Goal: Transaction & Acquisition: Purchase product/service

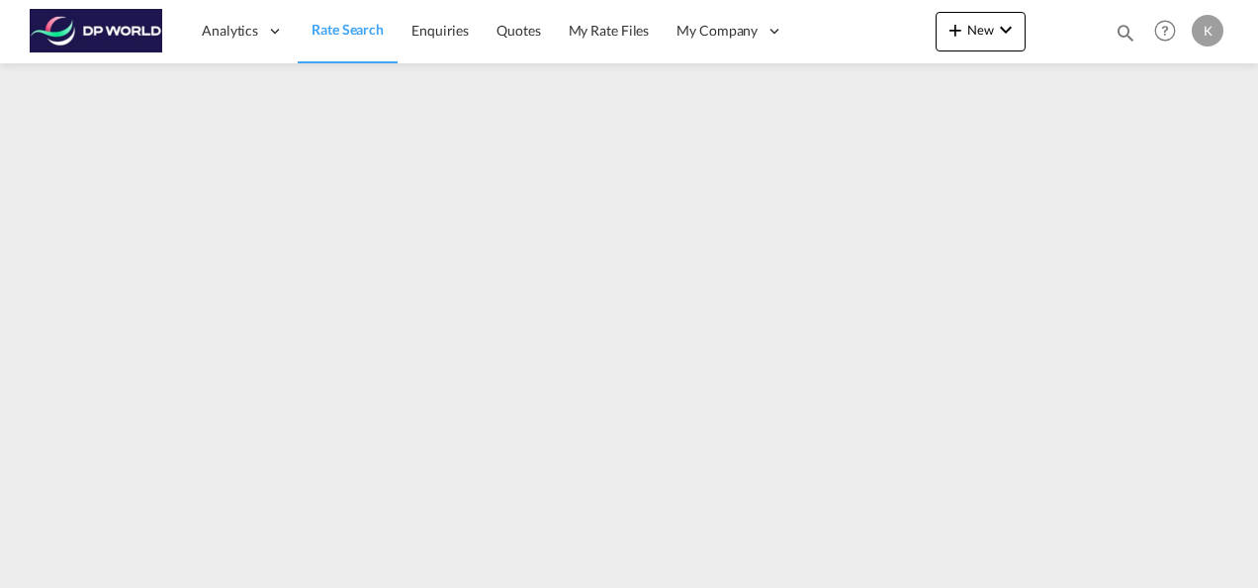
click at [347, 31] on span "Rate Search" at bounding box center [348, 29] width 72 height 17
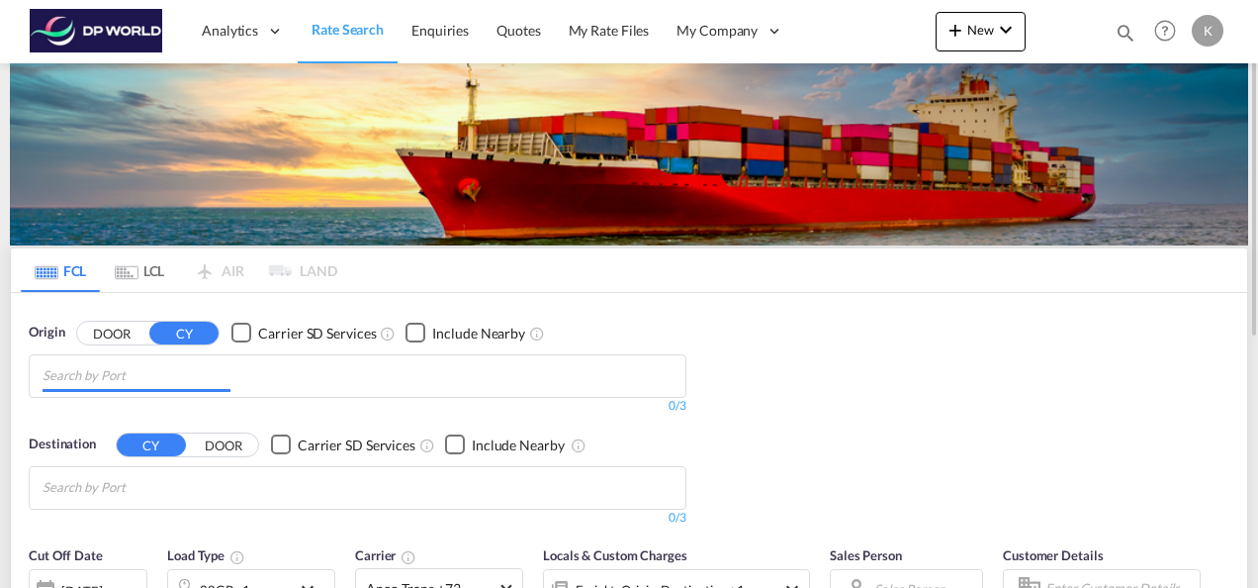
click at [161, 382] on input "Chips input." at bounding box center [137, 376] width 188 height 32
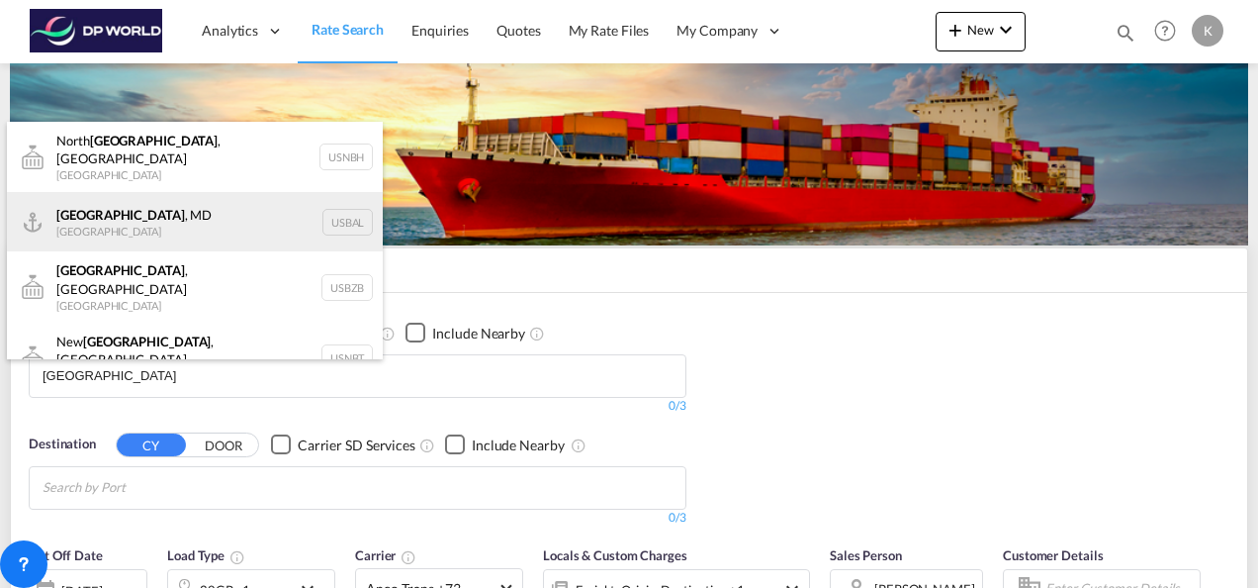
type input "[GEOGRAPHIC_DATA]"
click at [153, 220] on div "Baltimore , MD United States USBAL" at bounding box center [195, 221] width 376 height 59
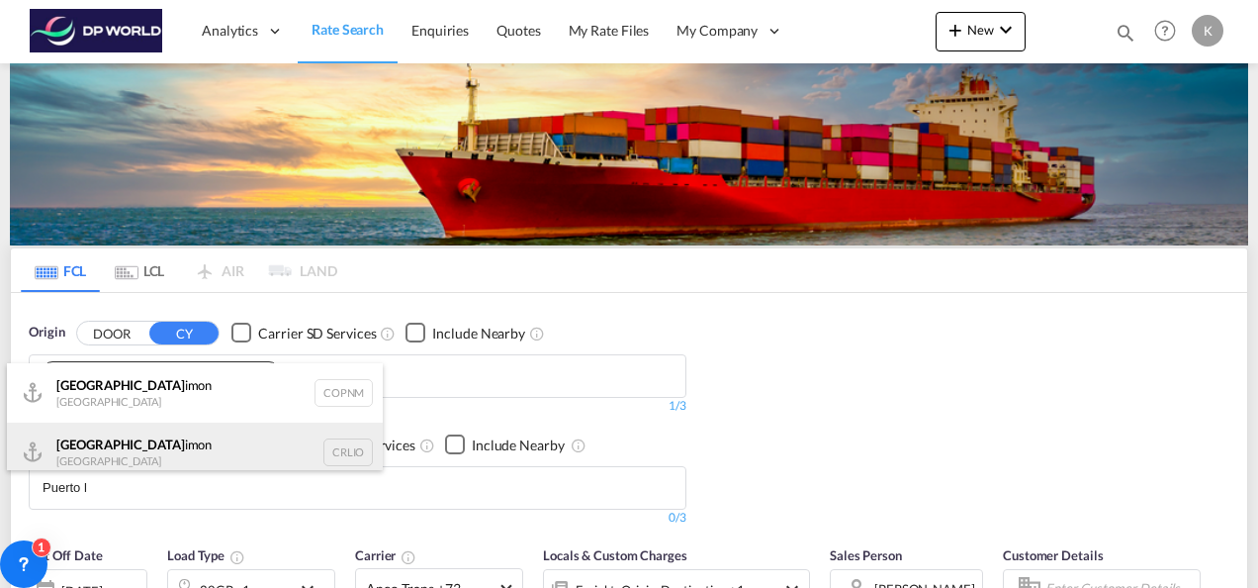
type input "Puerto l"
click at [164, 453] on div "Puerto L imon Costa Rica CRLIO" at bounding box center [195, 451] width 376 height 59
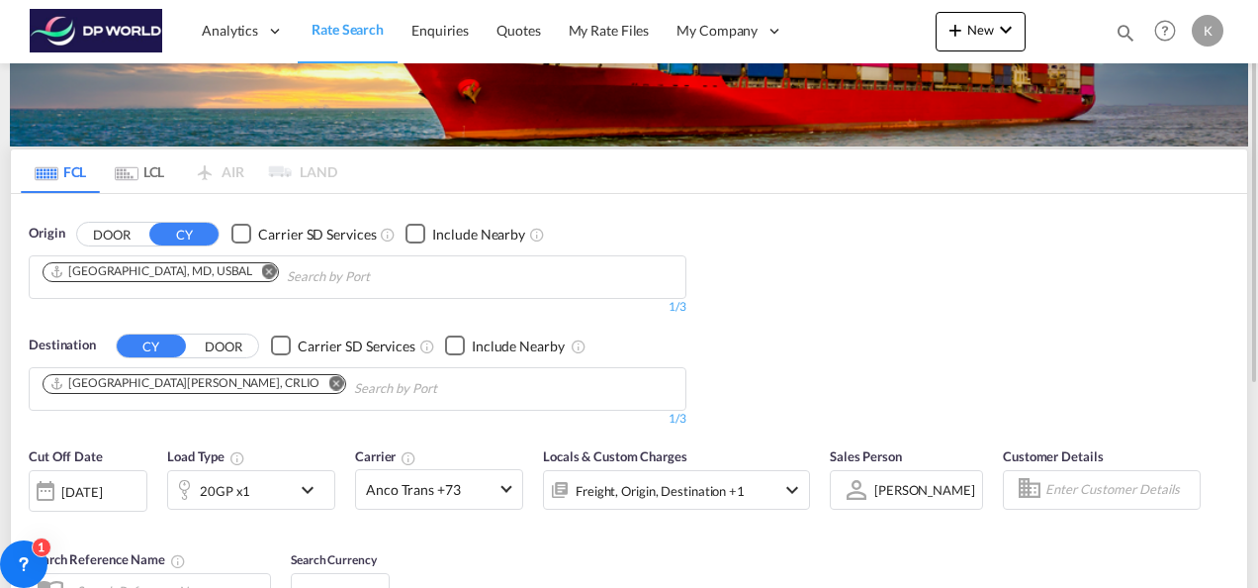
scroll to position [297, 0]
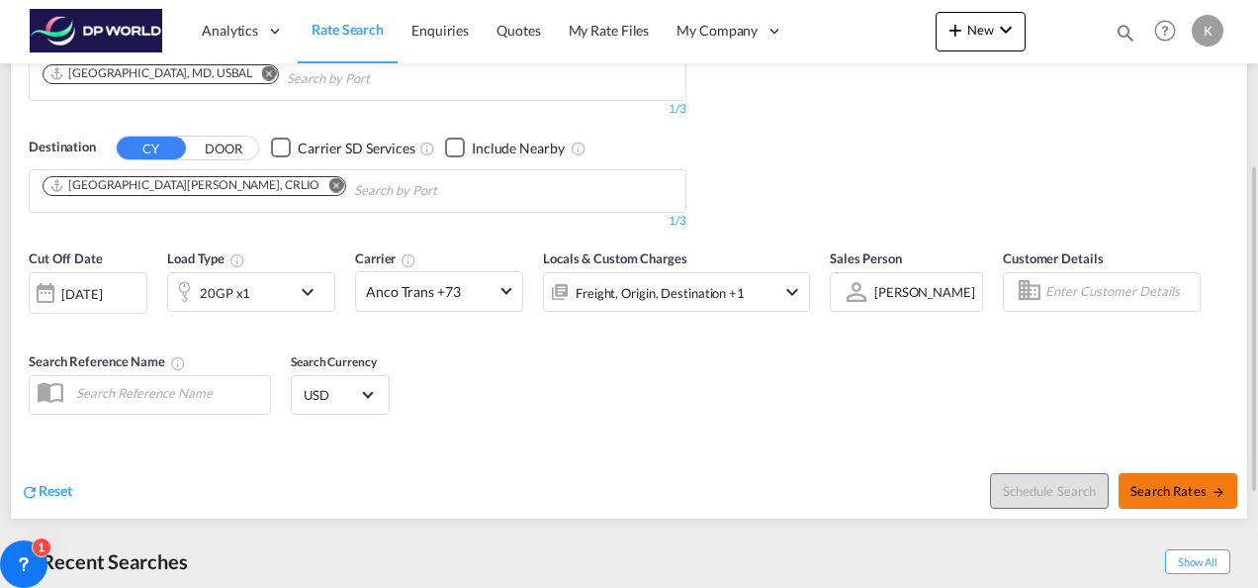
click at [1168, 489] on span "Search Rates" at bounding box center [1178, 491] width 95 height 16
type input "USBAL to CRLIO / 18 Aug 2025"
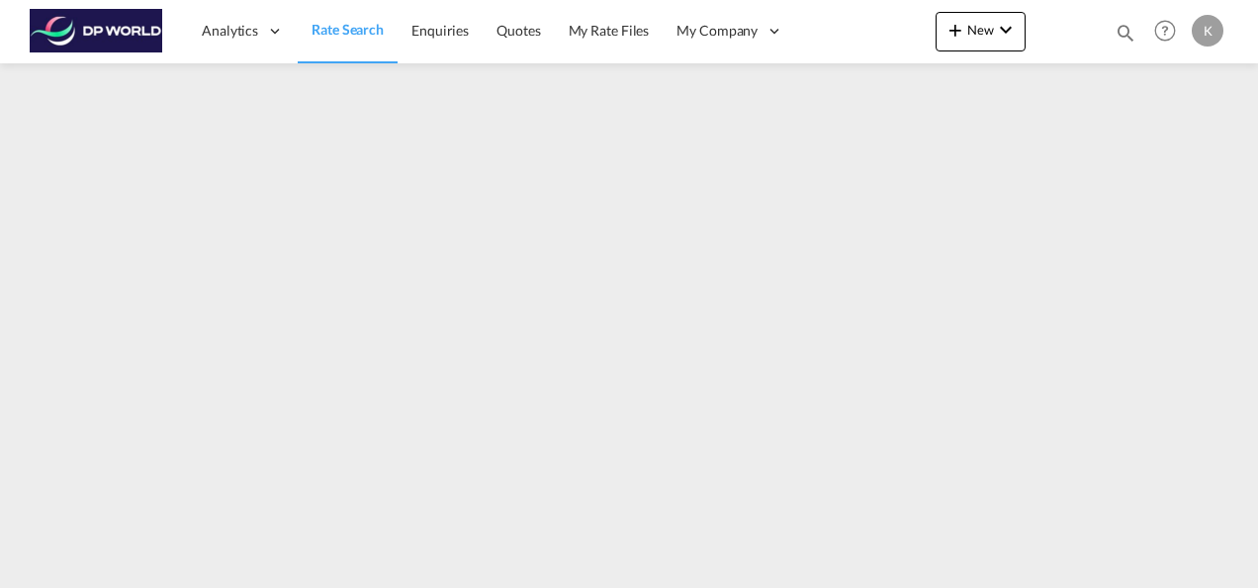
click at [340, 32] on span "Rate Search" at bounding box center [348, 29] width 72 height 17
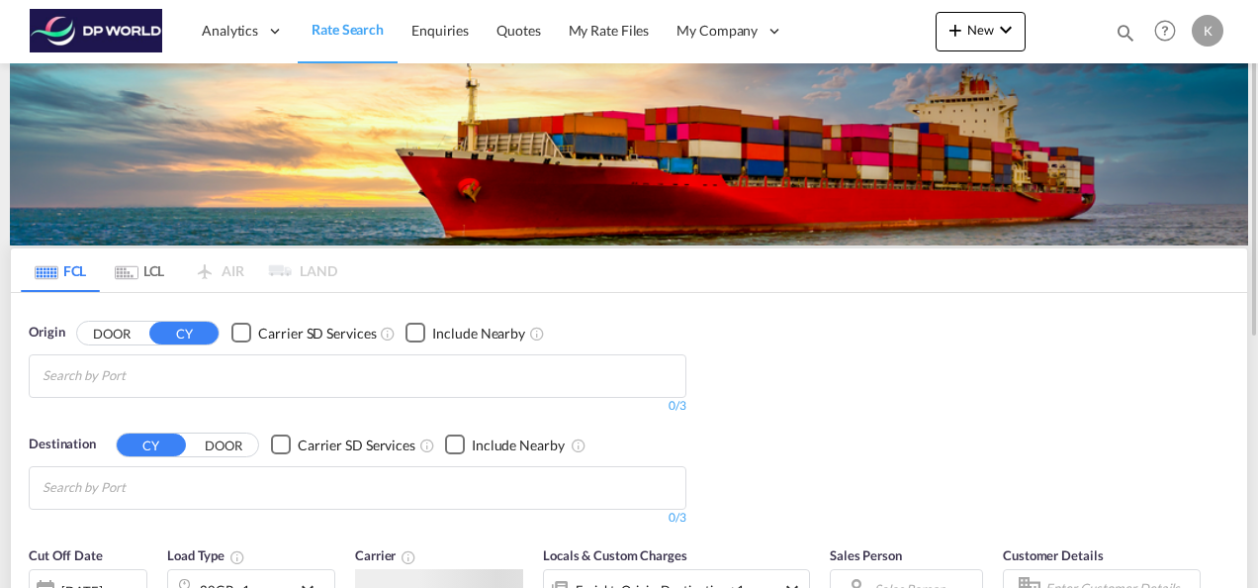
click at [140, 385] on input "Chips input." at bounding box center [137, 376] width 188 height 32
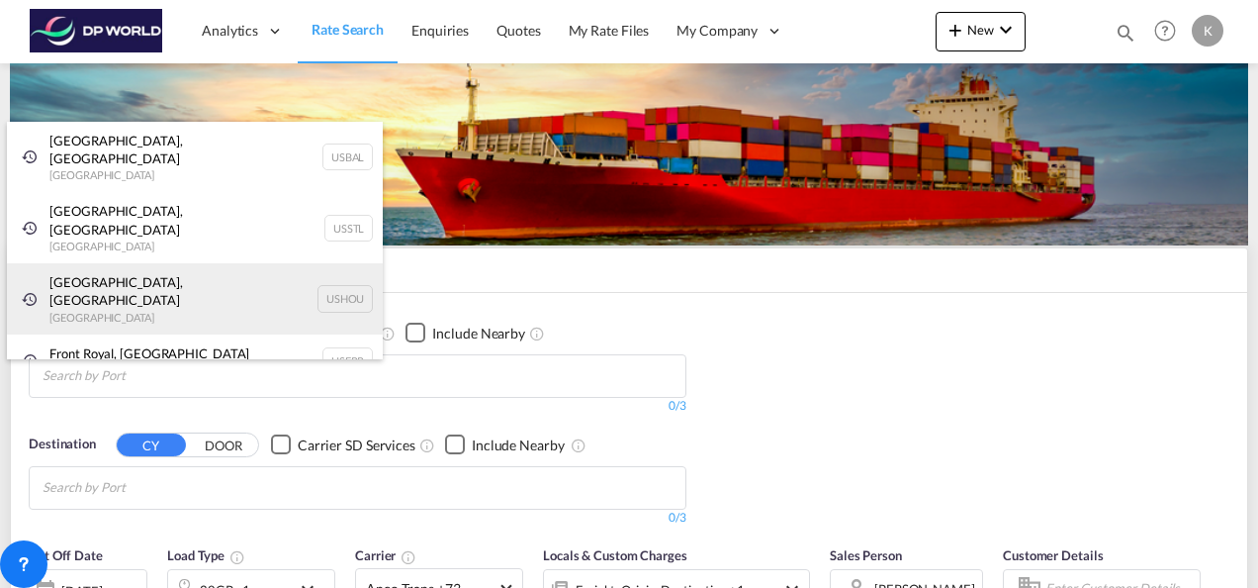
click at [151, 263] on div "Houston, TX United States USHOU" at bounding box center [195, 298] width 376 height 71
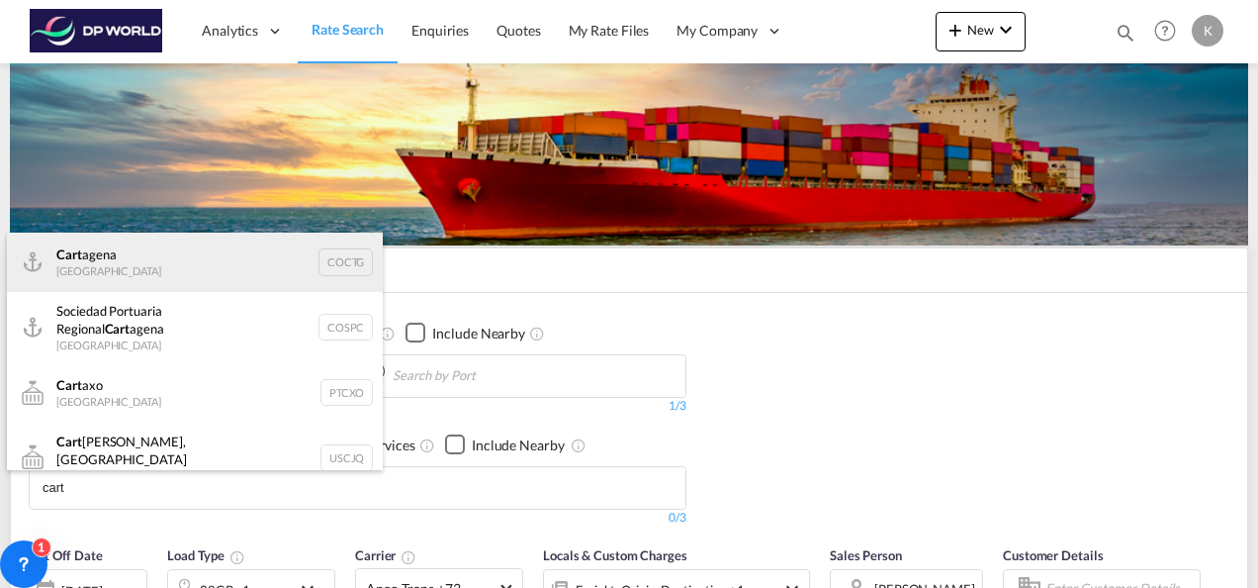
type input "cart"
click at [156, 275] on div "Cart agena Colombia COCTG" at bounding box center [195, 261] width 376 height 59
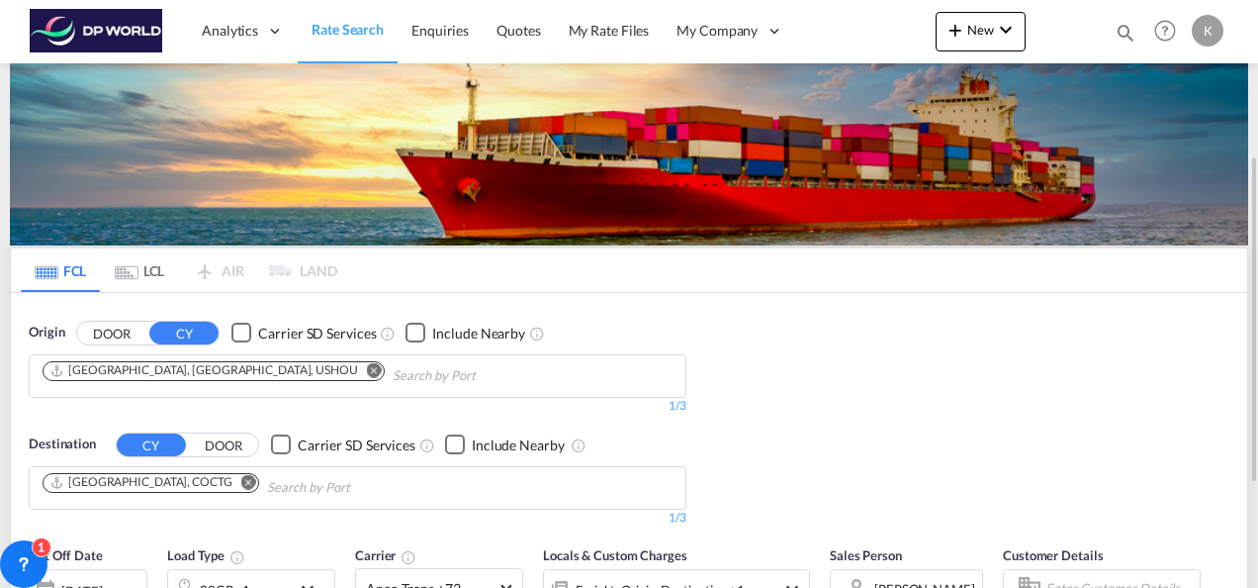
scroll to position [198, 0]
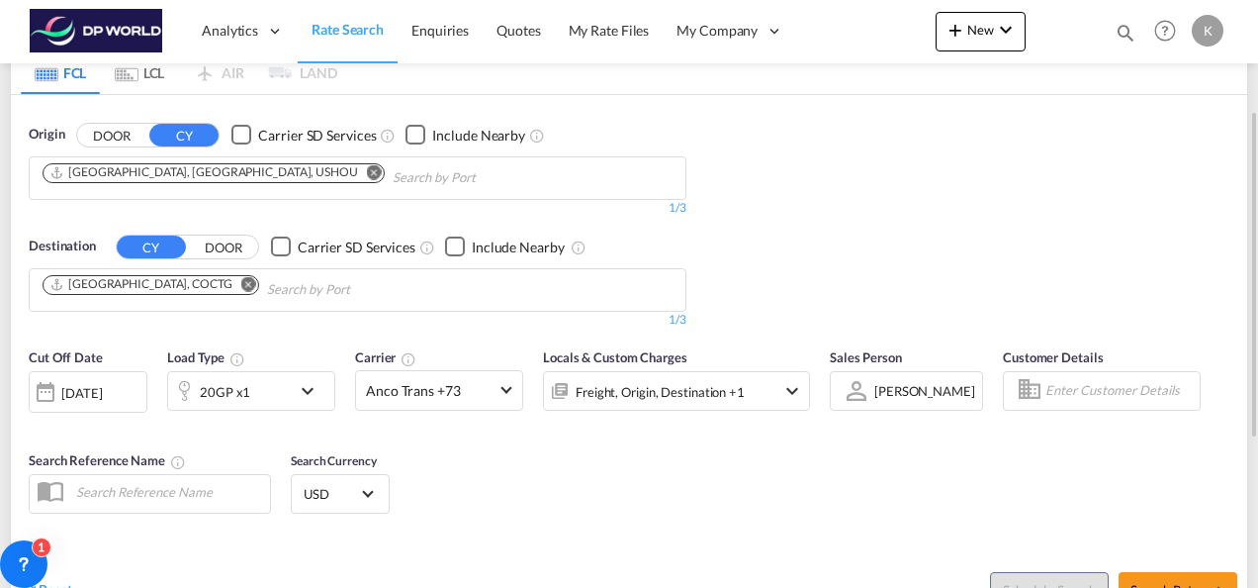
click at [255, 390] on div "20GP x1" at bounding box center [229, 391] width 123 height 40
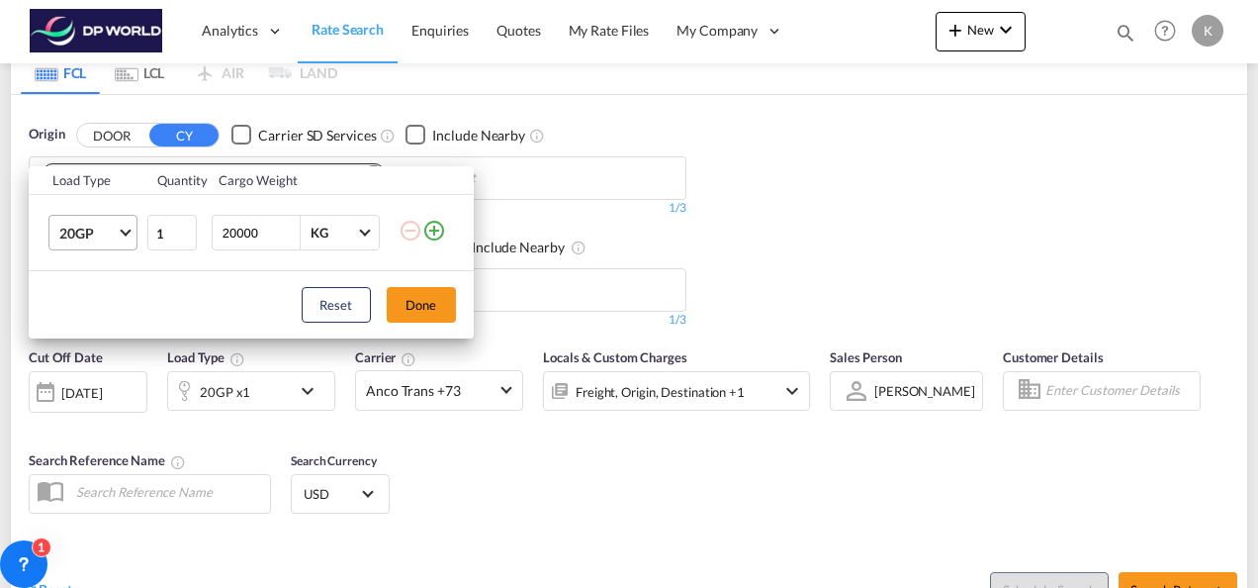
click at [125, 232] on span "Choose: \a20GP" at bounding box center [125, 231] width 11 height 11
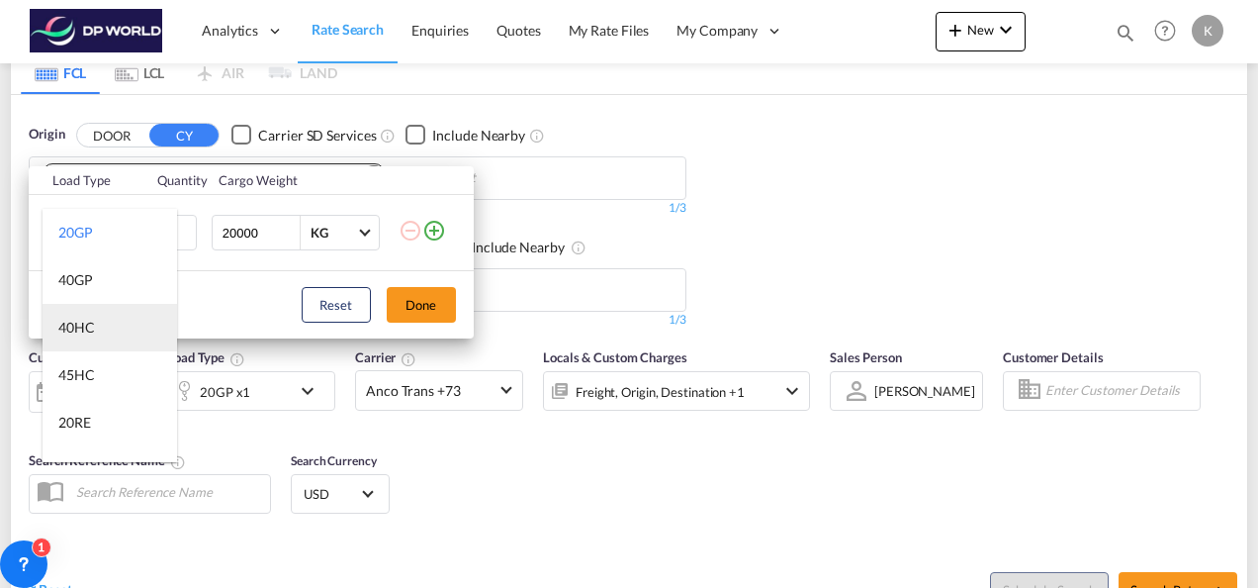
click at [112, 324] on md-option "40HC" at bounding box center [110, 327] width 135 height 47
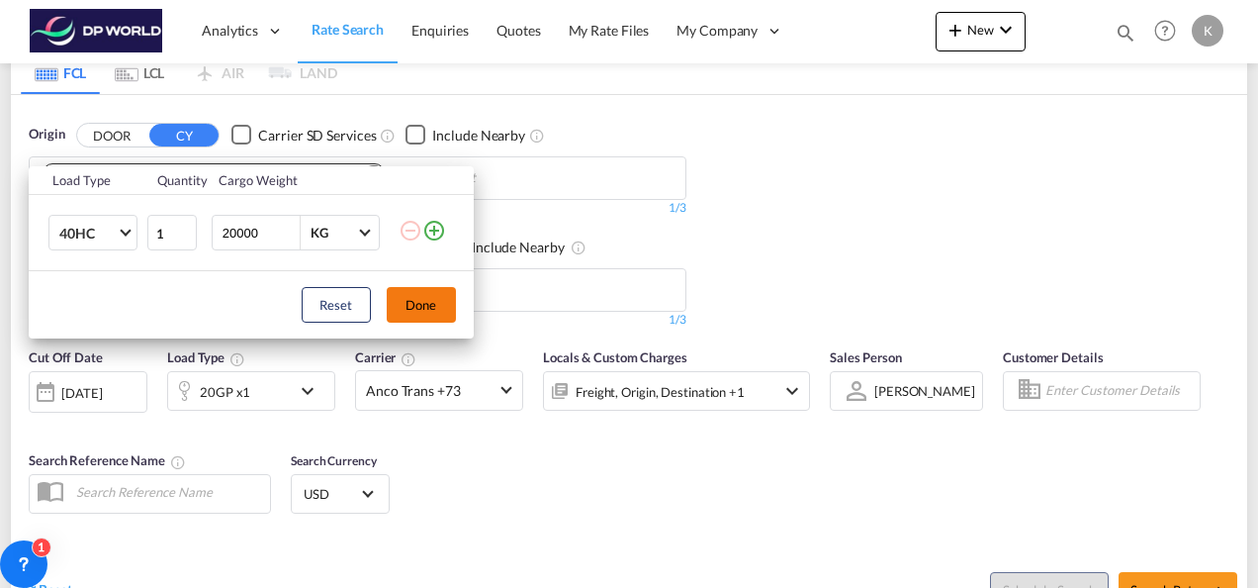
click at [409, 311] on button "Done" at bounding box center [421, 305] width 69 height 36
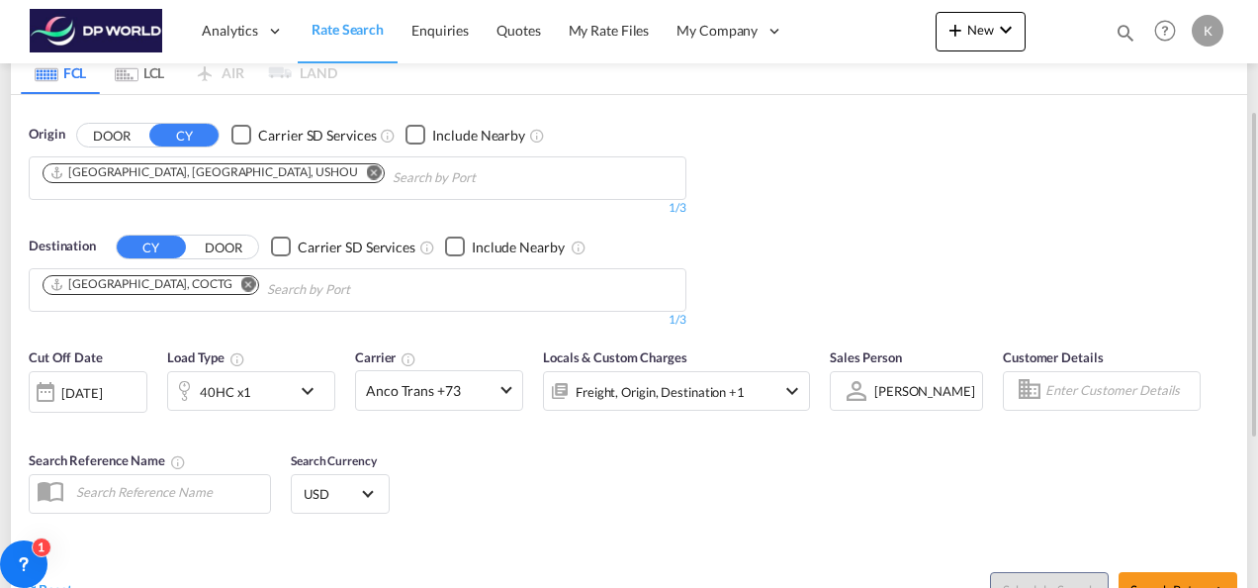
scroll to position [396, 0]
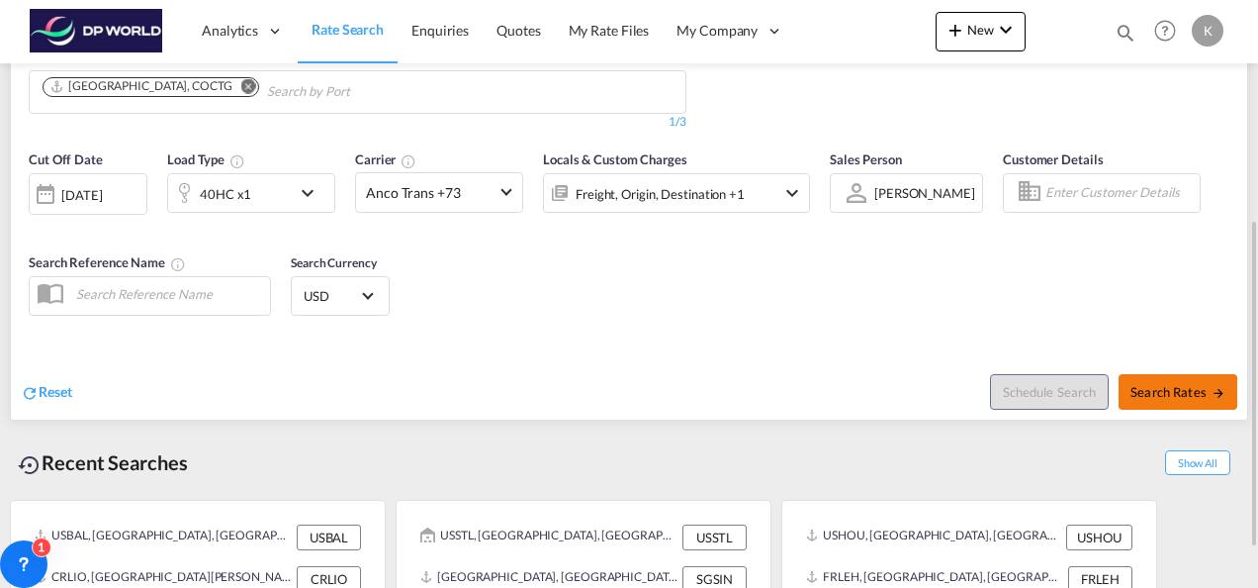
click at [1171, 392] on span "Search Rates" at bounding box center [1178, 392] width 95 height 16
type input "USHOU to COCTG / 18 Aug 2025"
